Goal: Find specific page/section: Find specific page/section

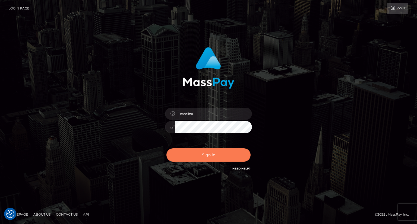
click at [211, 155] on button "Sign in" at bounding box center [209, 155] width 84 height 13
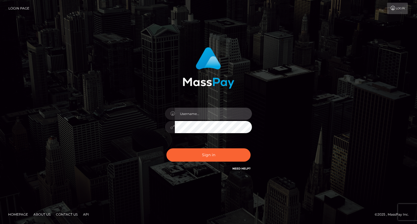
type input "carolina"
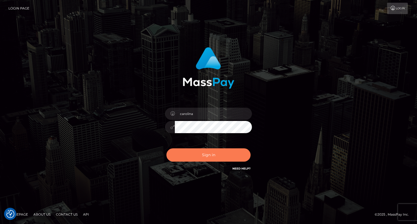
click at [211, 155] on button "Sign in" at bounding box center [209, 155] width 84 height 13
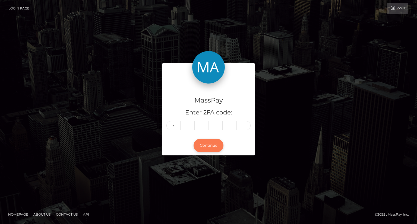
type input "4"
type input "0"
type input "7"
type input "0"
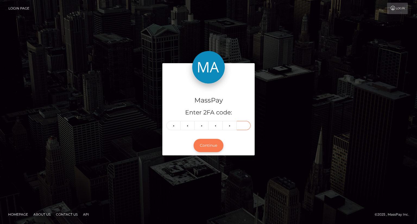
type input "1"
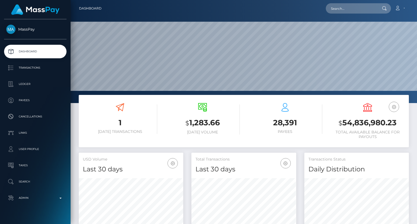
scroll to position [96, 104]
click at [343, 11] on input "text" at bounding box center [351, 8] width 51 height 10
paste input "grovesjon@gmail.com"
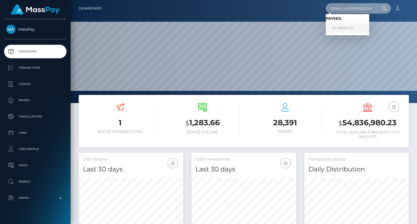
type input "grovesjon@gmail.com"
click at [346, 30] on link "JG Media LLC" at bounding box center [347, 28] width 43 height 10
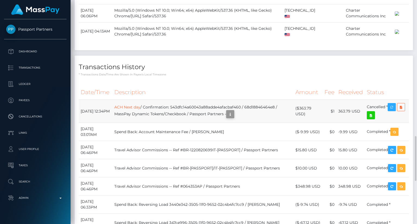
scroll to position [65, 104]
click at [234, 111] on icon "button" at bounding box center [230, 114] width 7 height 7
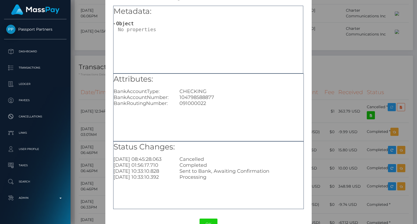
scroll to position [34, 0]
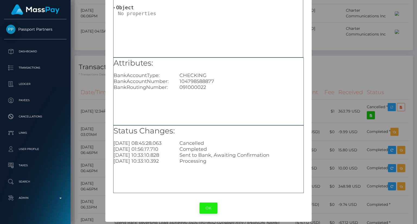
click at [210, 209] on button "OK" at bounding box center [209, 208] width 18 height 11
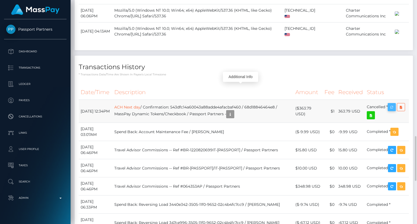
scroll to position [65, 104]
click at [395, 104] on icon "button" at bounding box center [392, 107] width 7 height 7
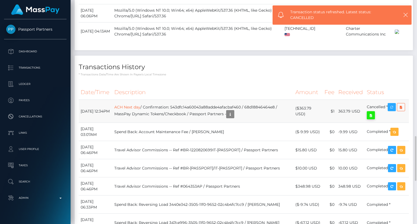
click at [374, 112] on icon at bounding box center [371, 115] width 7 height 7
click at [398, 104] on icon at bounding box center [401, 107] width 7 height 7
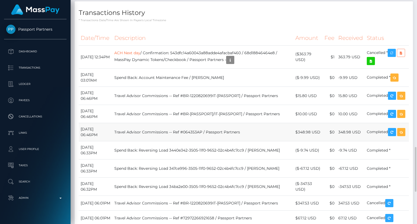
scroll to position [706, 0]
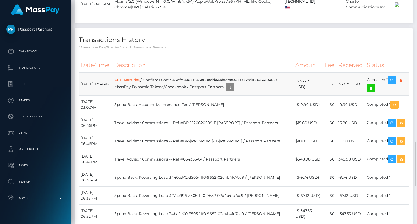
drag, startPoint x: 80, startPoint y: 55, endPoint x: 117, endPoint y: 59, distance: 37.9
click at [112, 73] on td "September 22, 2025 12:34PM" at bounding box center [96, 84] width 34 height 23
copy td "September 22, 2025"
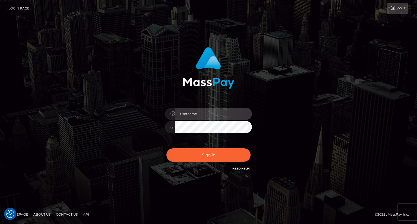
type input "carolina"
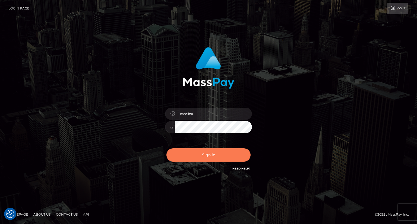
click at [220, 156] on button "Sign in" at bounding box center [209, 155] width 84 height 13
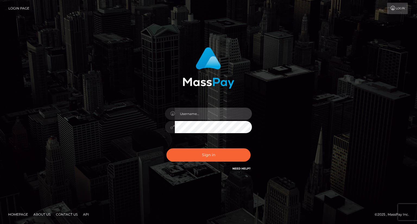
type input "carolina"
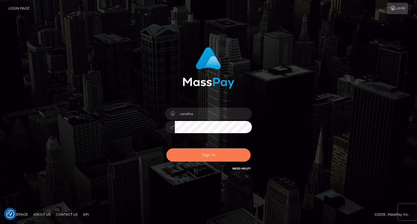
click at [220, 156] on button "Sign in" at bounding box center [209, 155] width 84 height 13
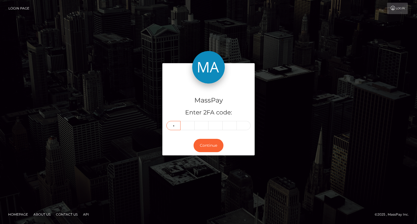
type input "6"
type input "8"
type input "5"
type input "1"
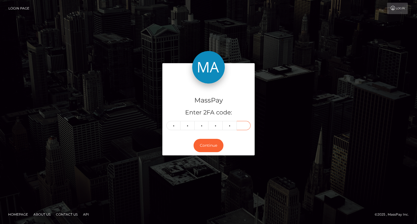
type input "2"
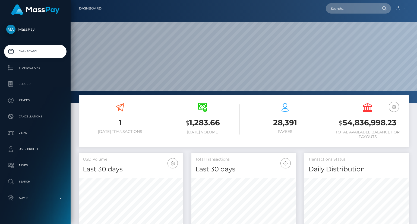
scroll to position [96, 104]
click at [357, 14] on div "Loading... Loading... Account Edit Profile Logout" at bounding box center [257, 8] width 303 height 11
paste input "saigullapalli60@gmail.com"
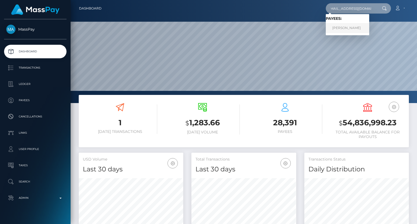
type input "saigullapalli60@gmail.com"
click at [352, 26] on link "Rama Gullapalli" at bounding box center [347, 28] width 43 height 10
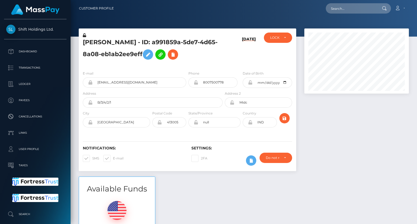
scroll to position [65, 104]
click at [401, 140] on div at bounding box center [356, 103] width 113 height 148
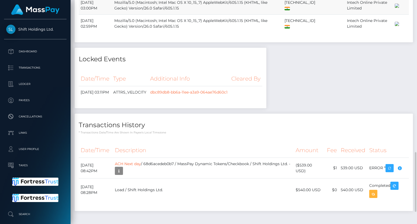
scroll to position [616, 0]
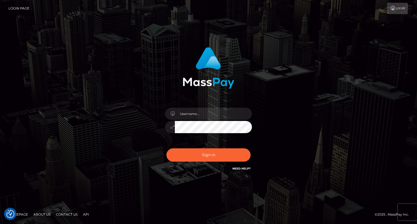
checkbox input "true"
type input "carolina"
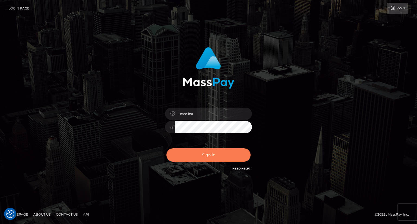
click at [210, 157] on button "Sign in" at bounding box center [209, 155] width 84 height 13
type input "carolina"
click at [218, 162] on div "Sign in Need Help?" at bounding box center [208, 157] width 95 height 24
click at [215, 157] on button "Sign in" at bounding box center [209, 155] width 84 height 13
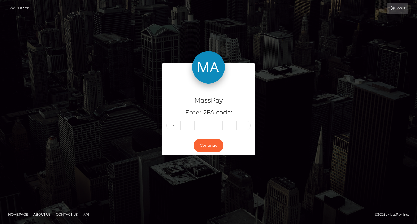
type input "6"
type input "2"
type input "0"
type input "4"
type input "1"
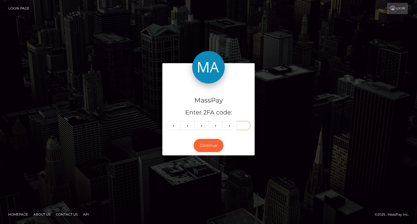
type input "6"
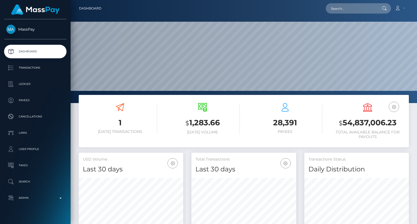
scroll to position [96, 104]
click at [339, 12] on input "text" at bounding box center [351, 8] width 51 height 10
paste input "[EMAIL_ADDRESS][DOMAIN_NAME]"
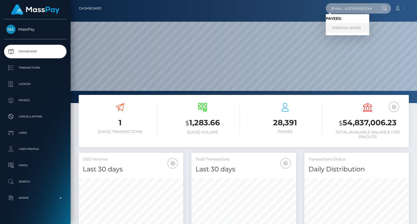
type input "[EMAIL_ADDRESS][DOMAIN_NAME]"
click at [347, 28] on link "Stephanie Naranjo" at bounding box center [347, 28] width 43 height 10
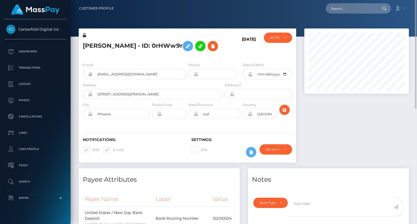
drag, startPoint x: 82, startPoint y: 46, endPoint x: 187, endPoint y: 48, distance: 105.2
click at [187, 48] on div "Stephanie Naranjo - ID: 0rHWw9r" at bounding box center [151, 46] width 145 height 26
copy h5 "Stephanie Naranjo - ID: 0rHWw9r"
drag, startPoint x: 400, startPoint y: 167, endPoint x: 384, endPoint y: 167, distance: 15.5
click at [398, 167] on div at bounding box center [356, 99] width 113 height 140
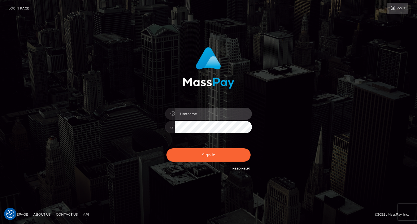
type input "carolina"
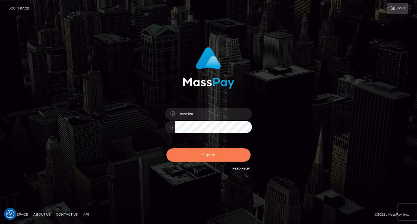
click at [209, 158] on button "Sign in" at bounding box center [209, 155] width 84 height 13
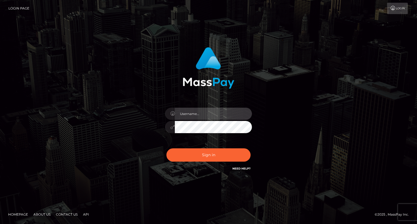
type input "carolina"
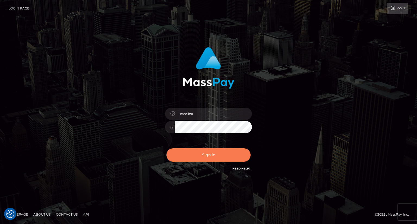
click at [219, 158] on button "Sign in" at bounding box center [209, 155] width 84 height 13
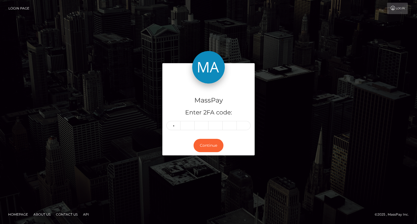
type input "6"
type input "7"
type input "4"
type input "1"
type input "2"
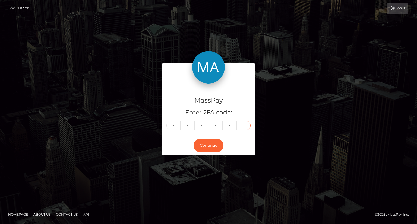
type input "2"
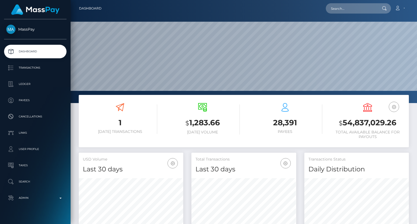
scroll to position [96, 104]
click at [337, 6] on input "text" at bounding box center [351, 8] width 51 height 10
paste input "[EMAIL_ADDRESS][DOMAIN_NAME]"
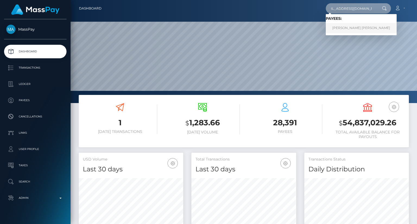
type input "[EMAIL_ADDRESS][DOMAIN_NAME]"
click at [351, 29] on link "Maria Elena Perez Perez" at bounding box center [361, 28] width 71 height 10
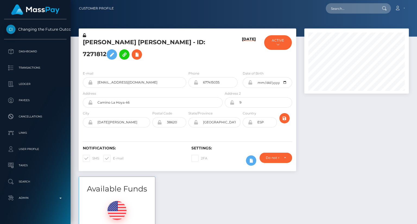
scroll to position [65, 104]
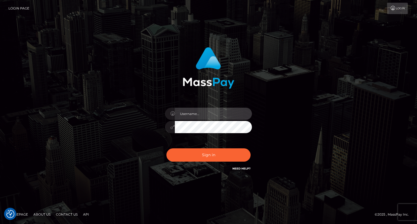
type input "carolina"
